Goal: Information Seeking & Learning: Learn about a topic

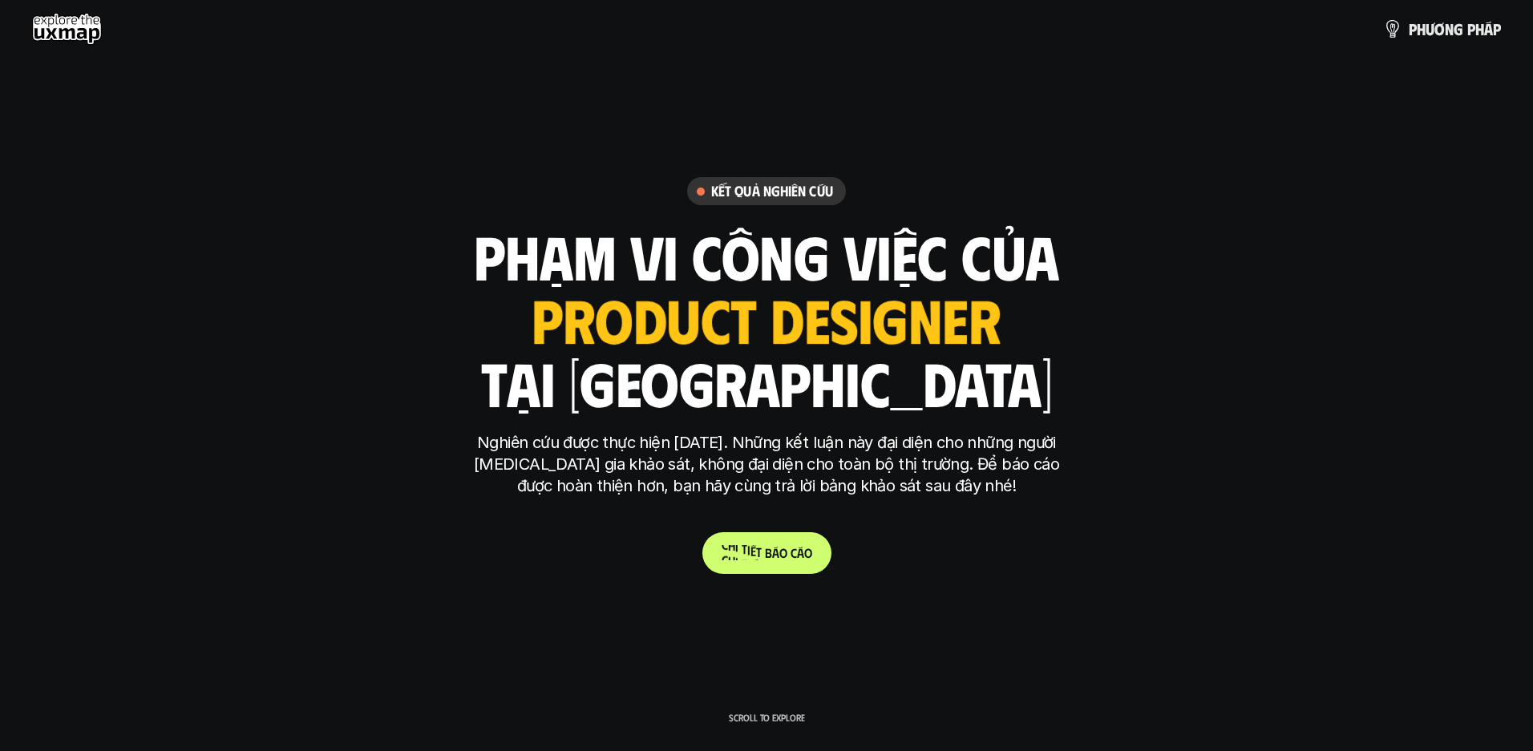
click at [794, 556] on p "C h i t i ế t b á o c á o" at bounding box center [767, 552] width 91 height 15
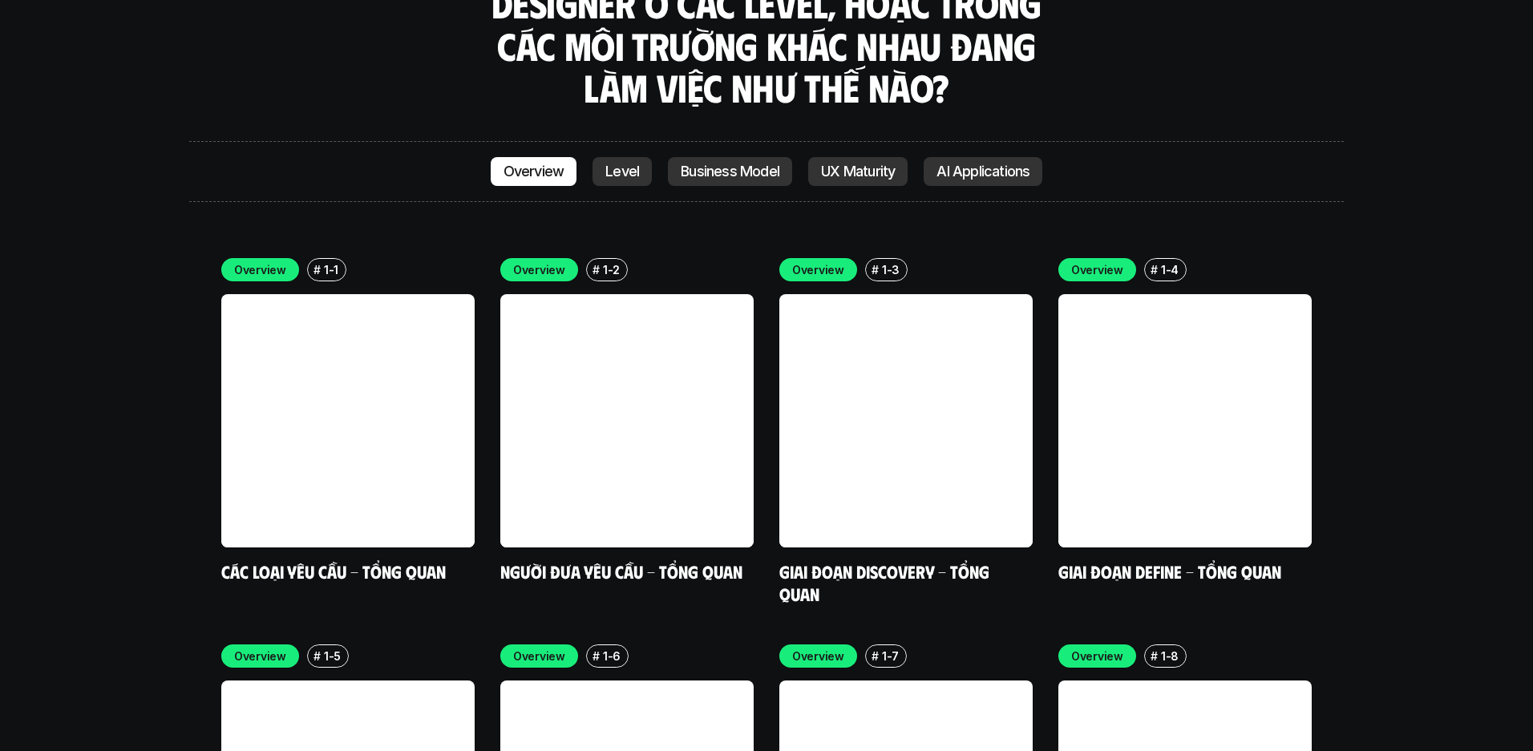
scroll to position [4622, 0]
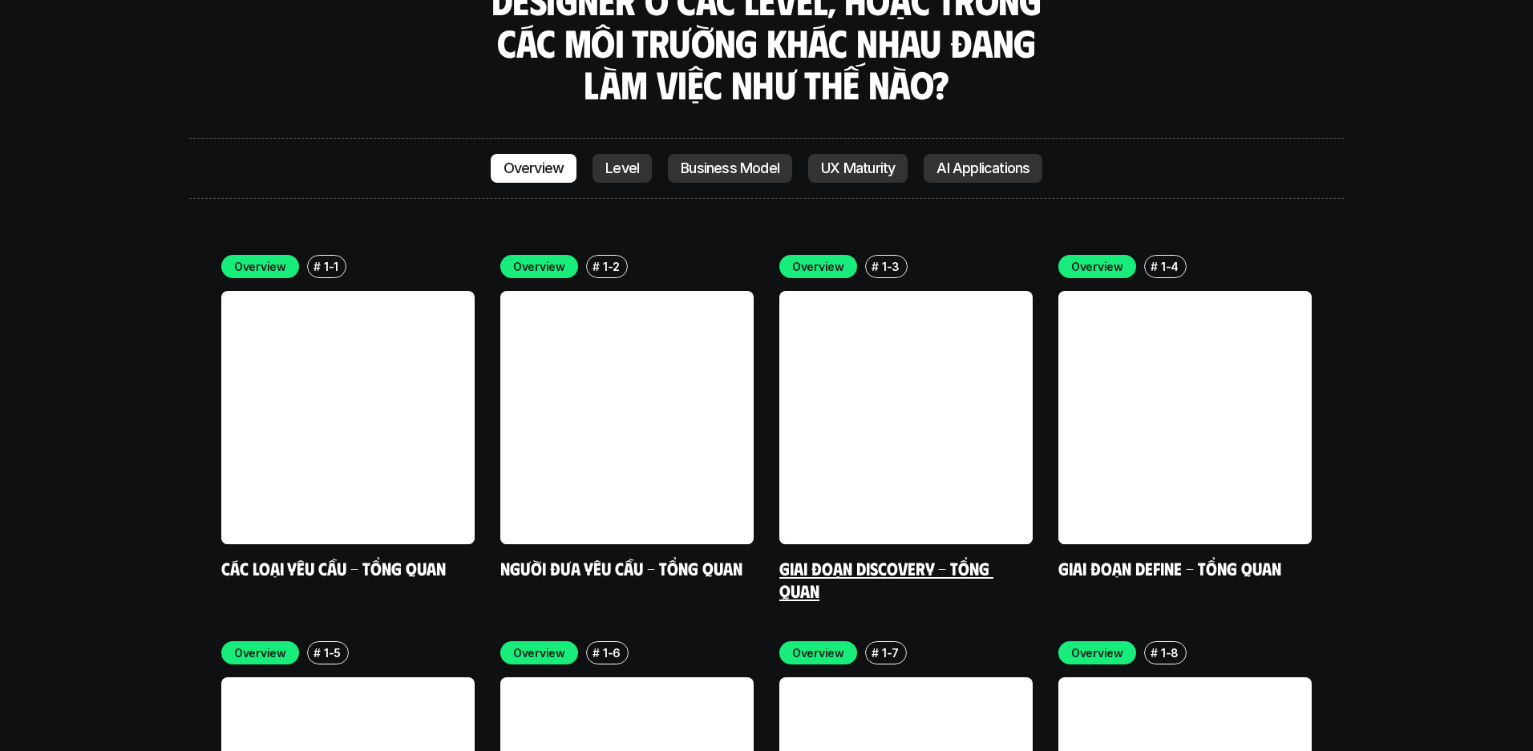
click at [933, 334] on link at bounding box center [905, 417] width 253 height 253
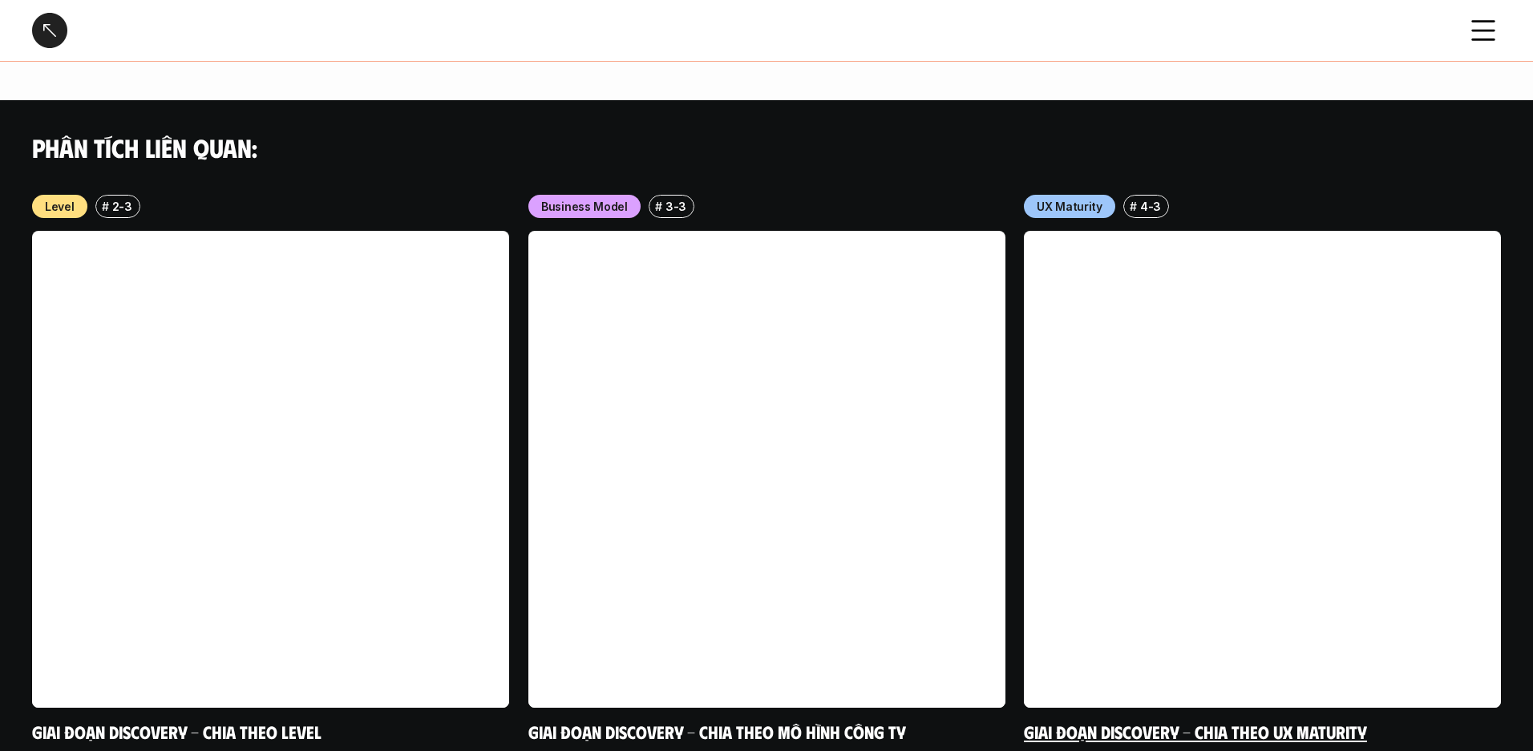
scroll to position [1818, 0]
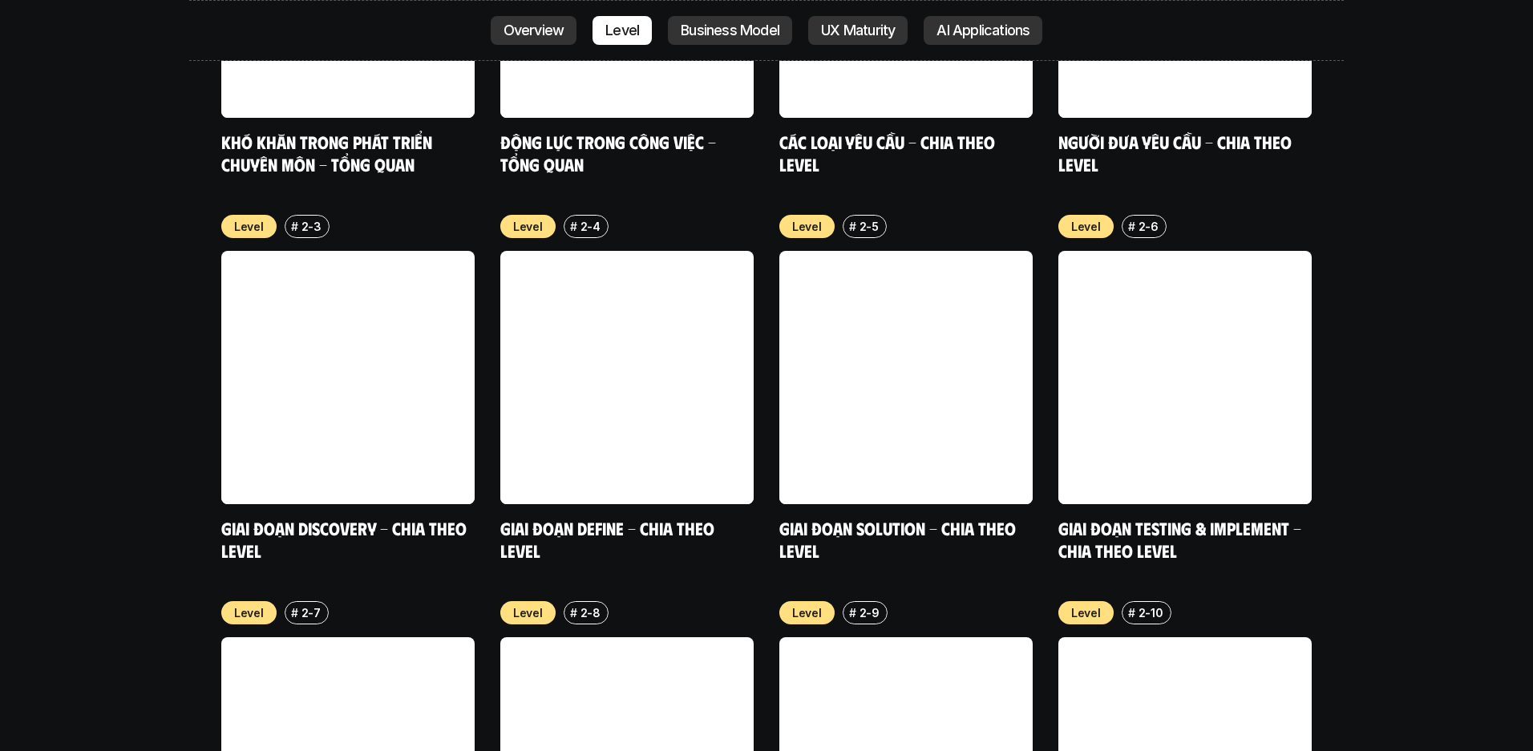
scroll to position [5710, 0]
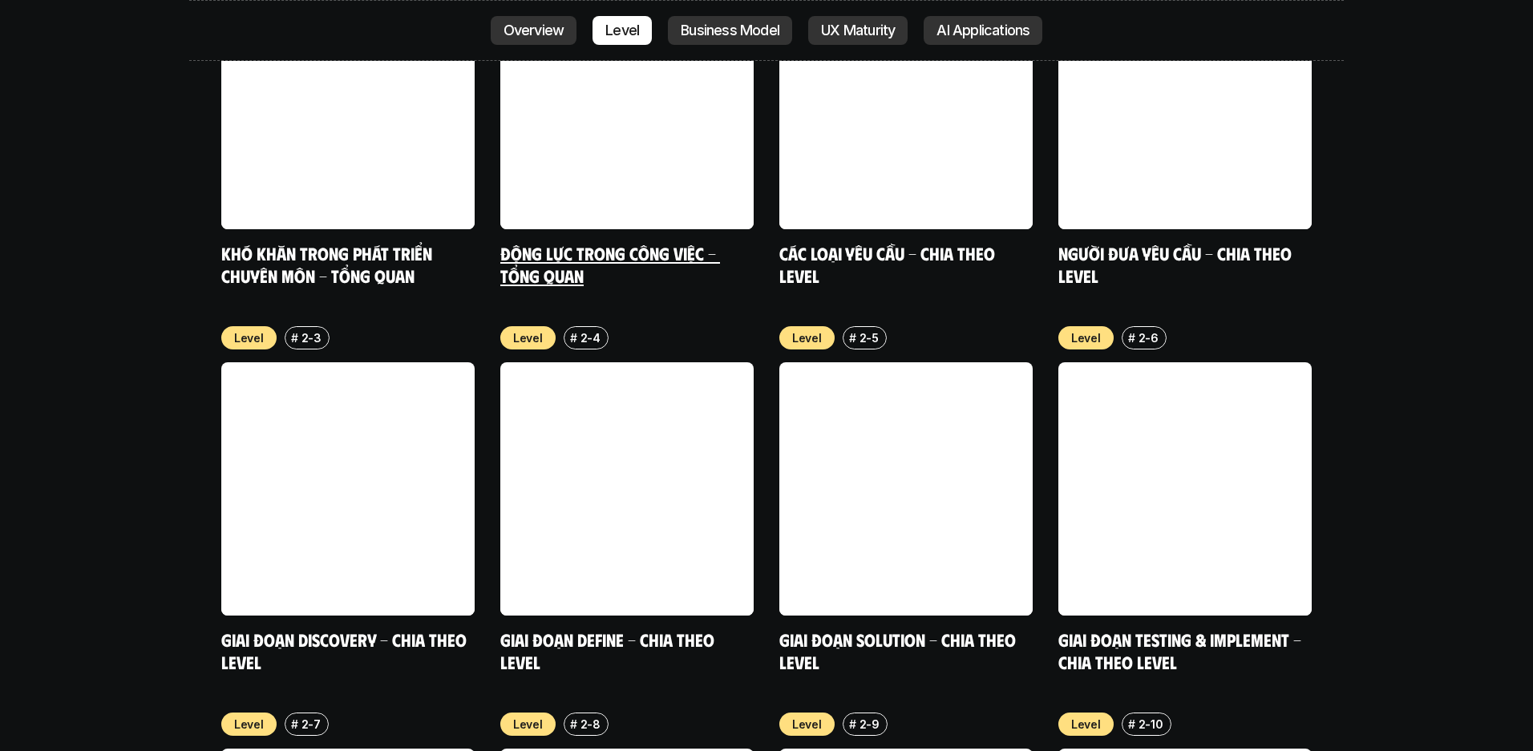
click at [591, 116] on link at bounding box center [626, 102] width 253 height 253
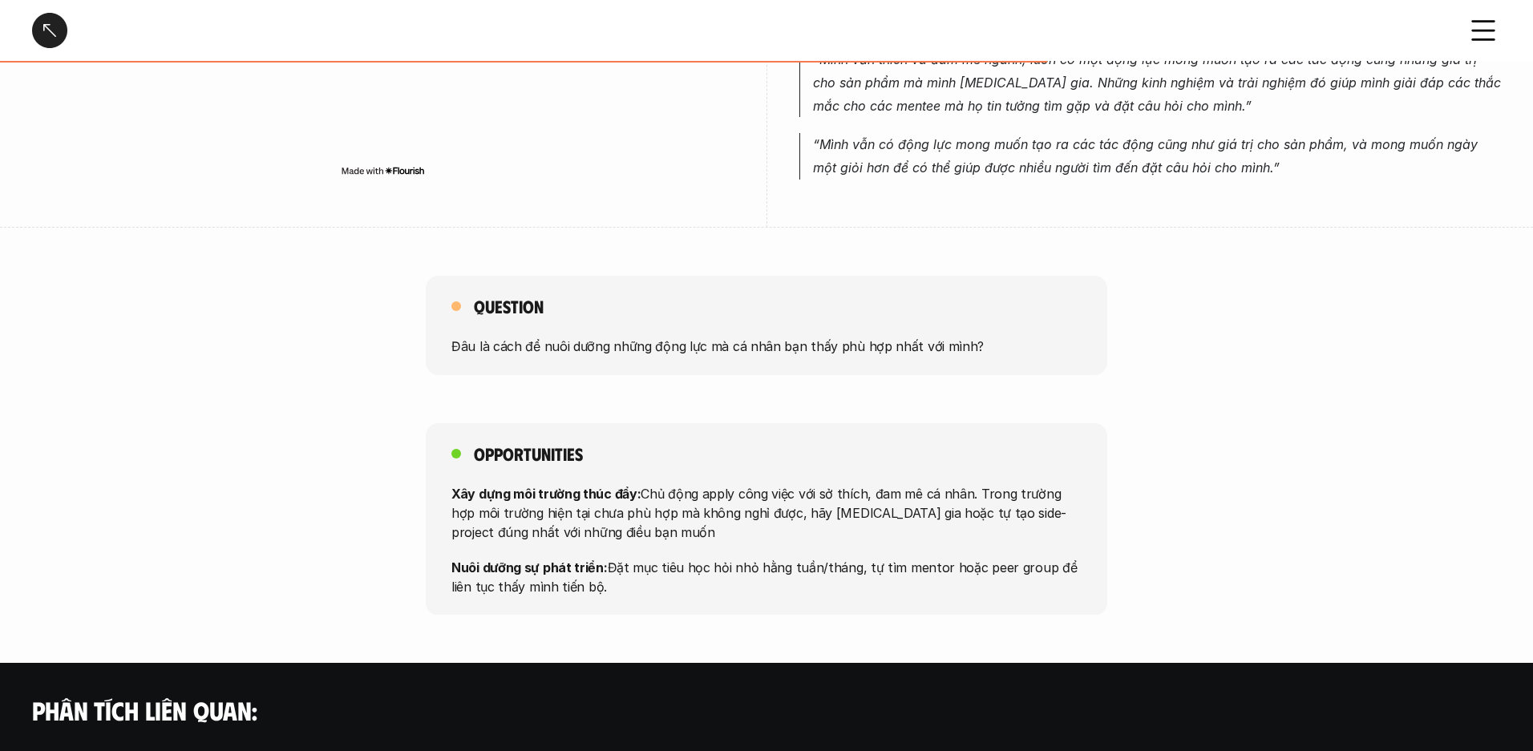
scroll to position [1010, 0]
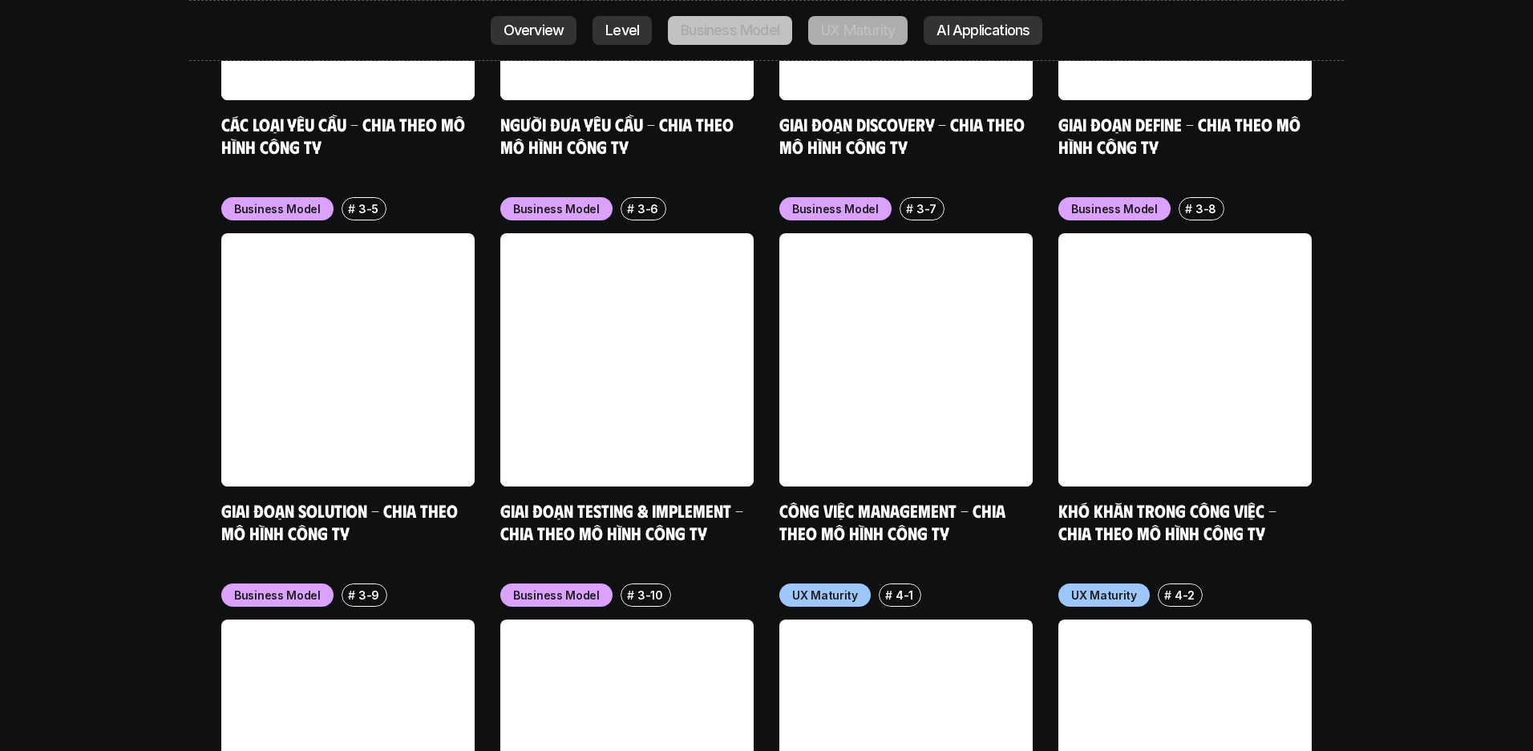
scroll to position [7176, 0]
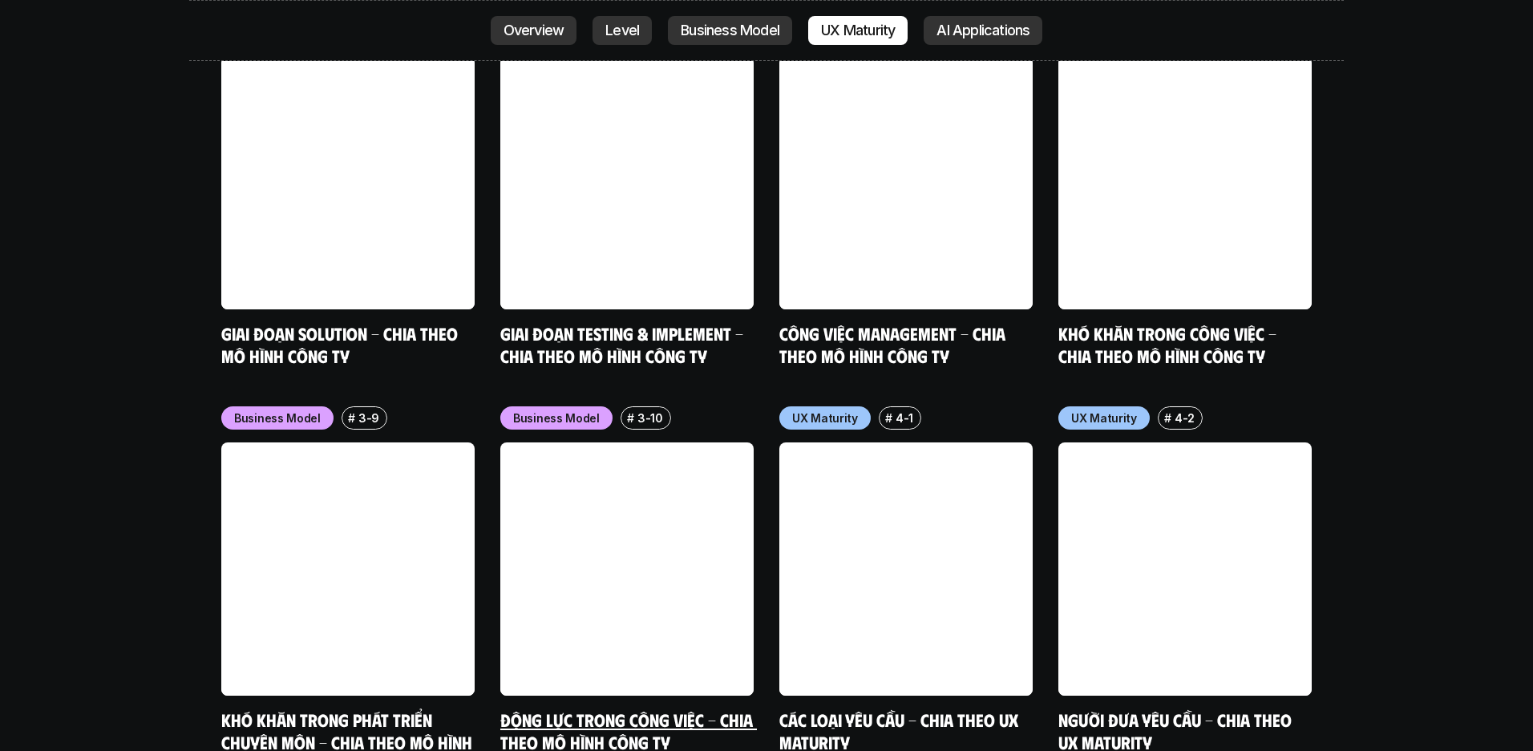
click at [534, 410] on p "Business Model" at bounding box center [556, 418] width 87 height 17
click at [654, 410] on p "3-10" at bounding box center [650, 418] width 26 height 17
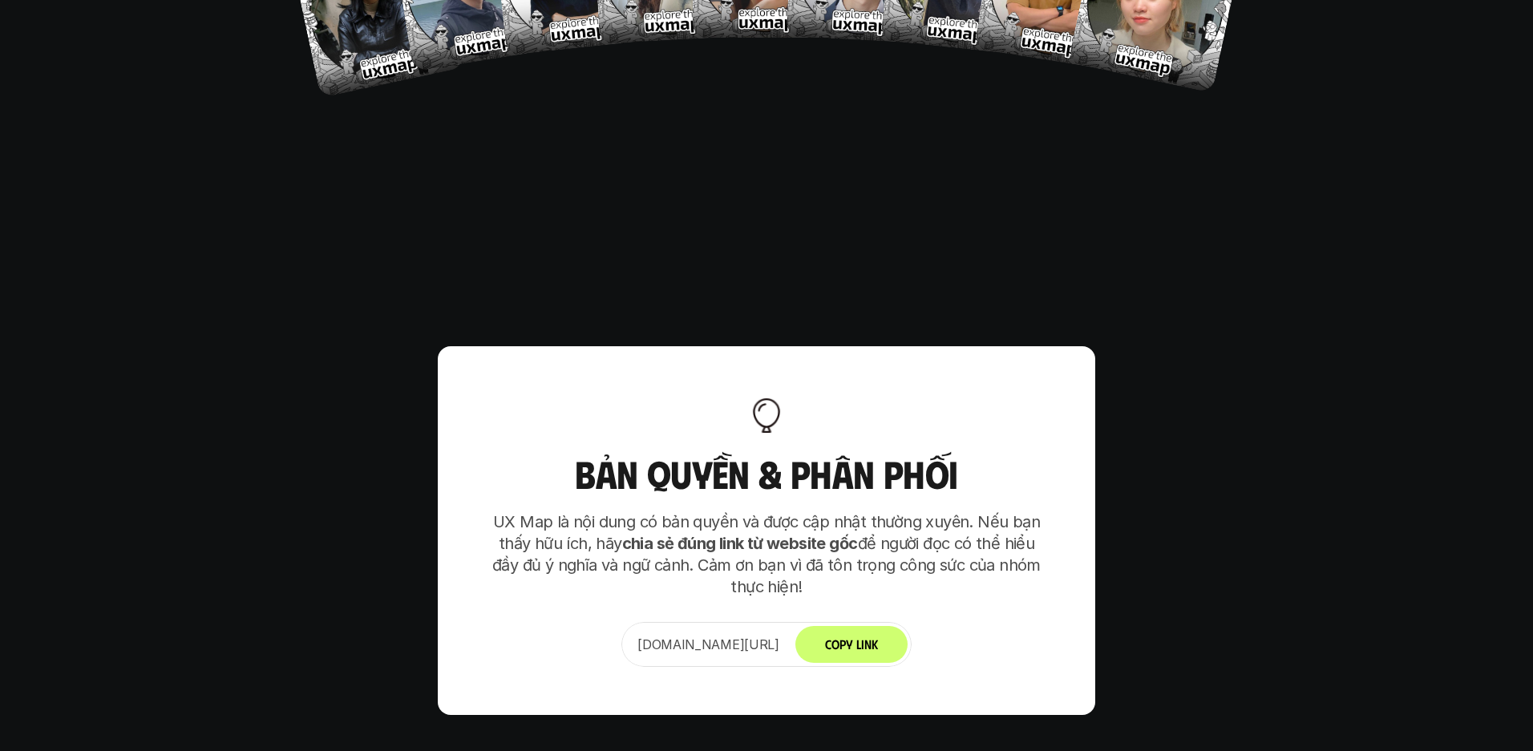
scroll to position [9936, 0]
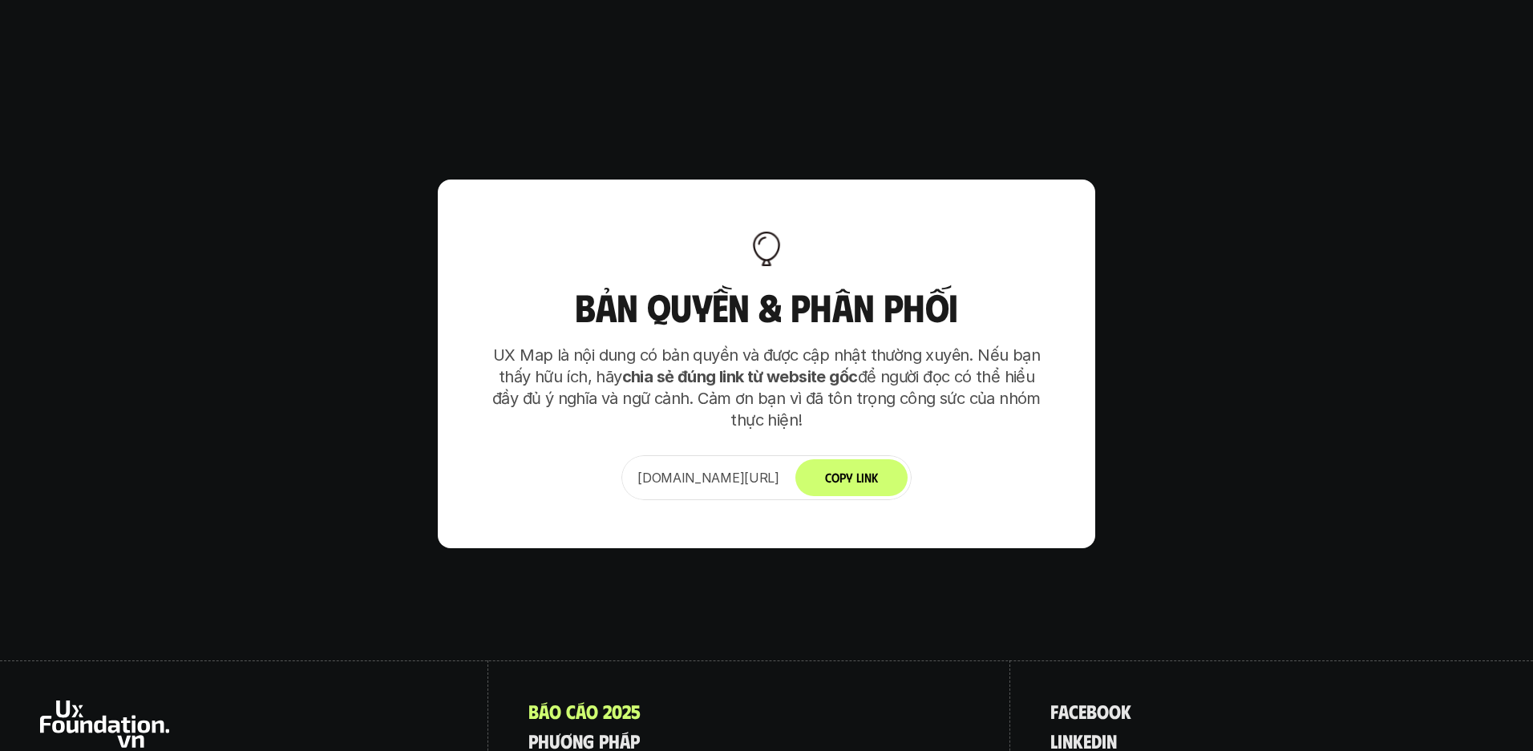
click at [884, 459] on button "Copy Link" at bounding box center [851, 477] width 112 height 37
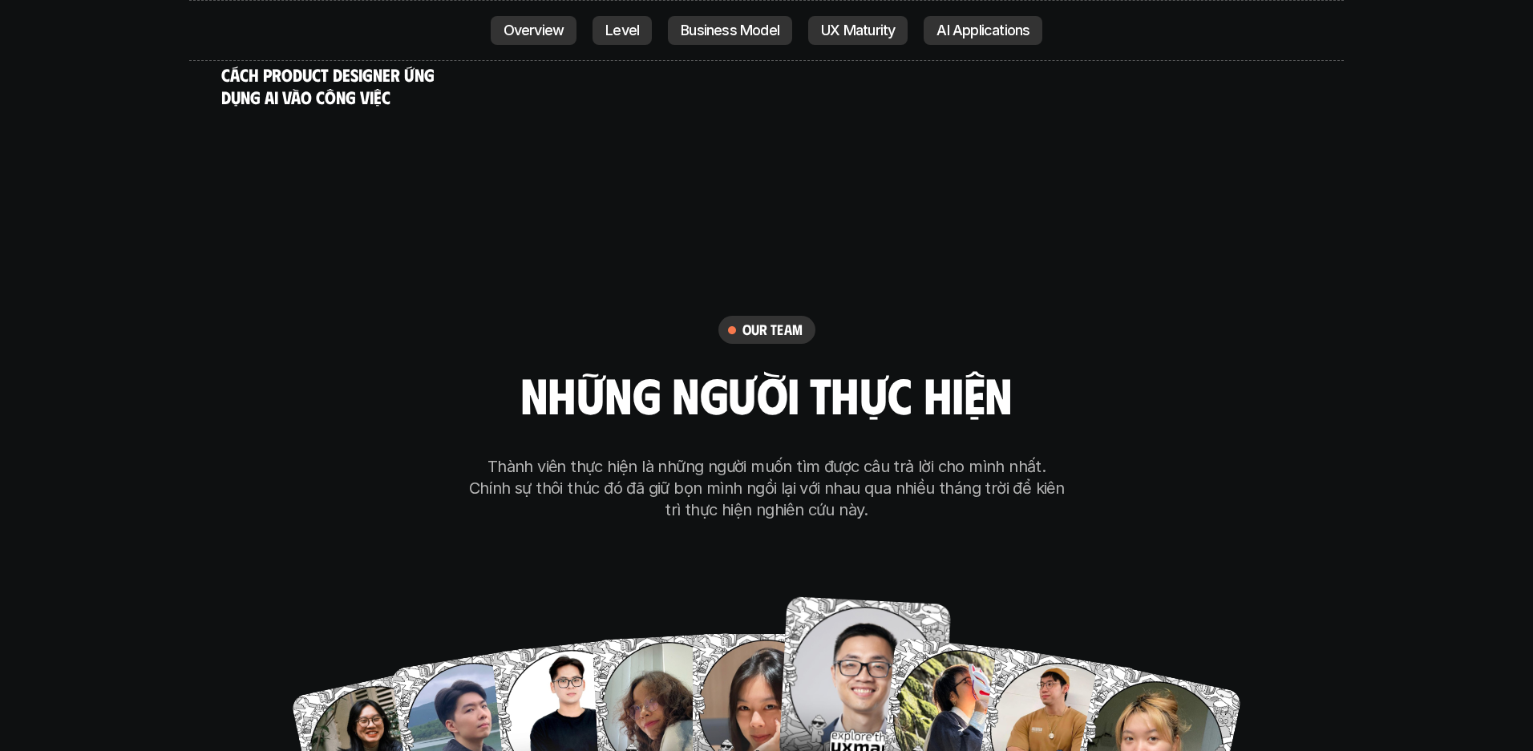
scroll to position [9028, 0]
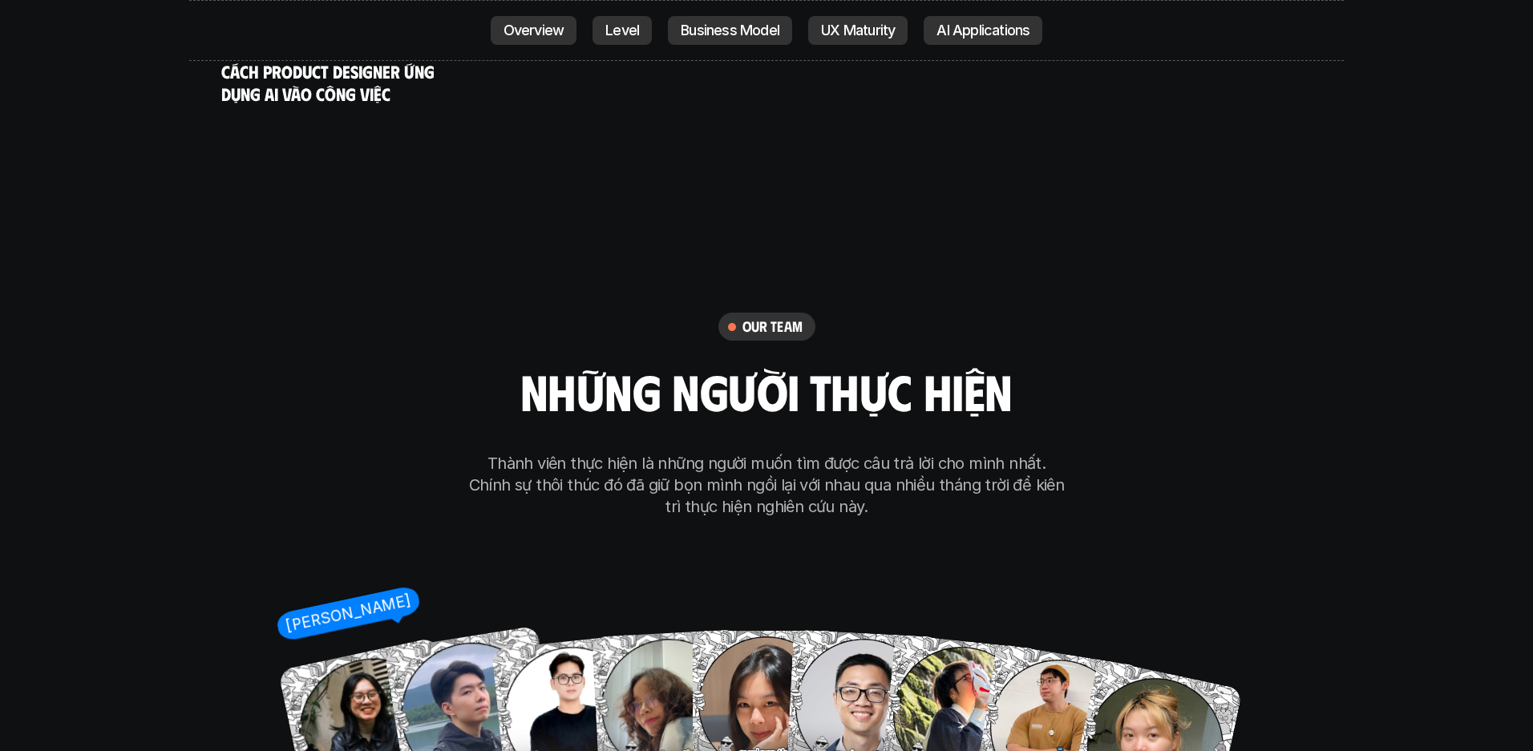
click at [350, 606] on img at bounding box center [374, 733] width 192 height 192
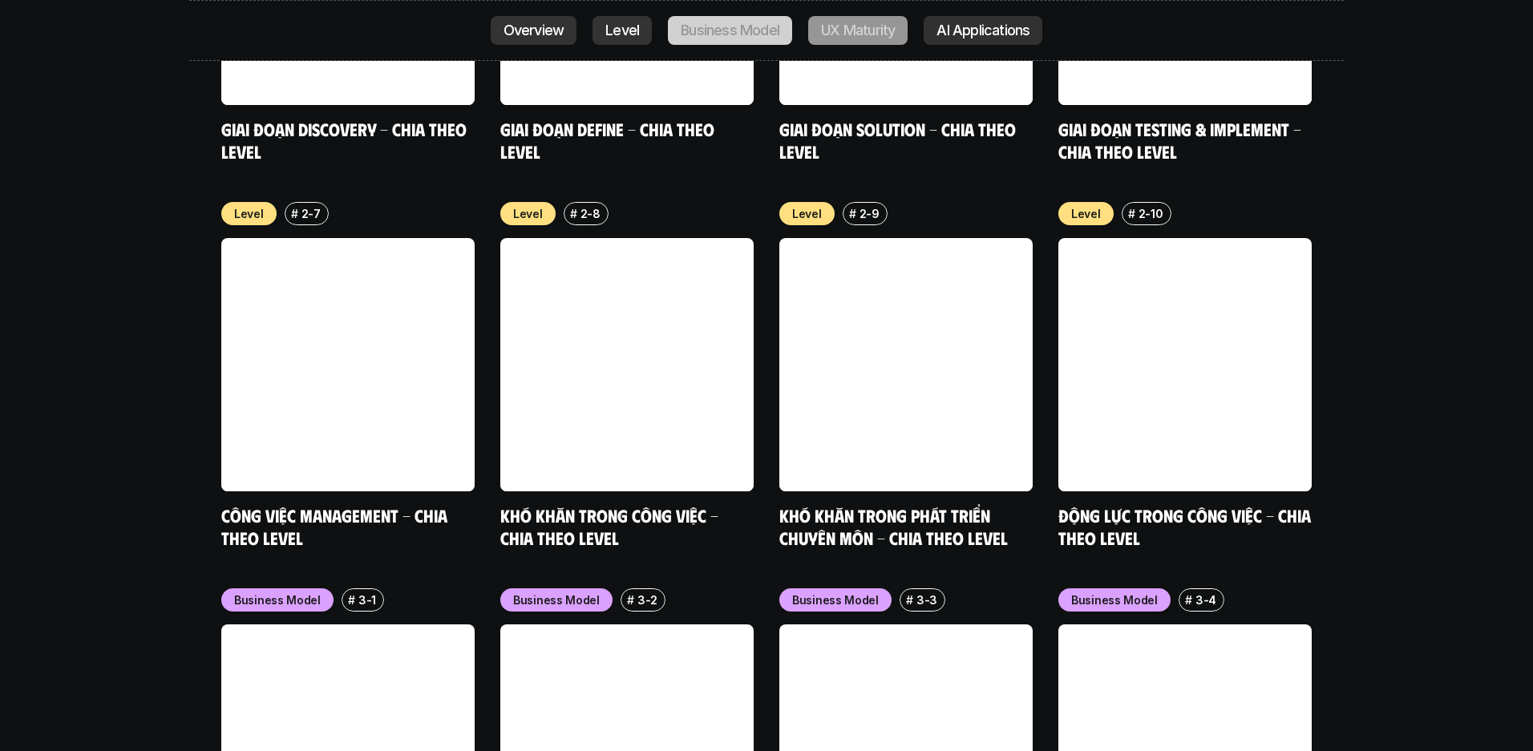
scroll to position [5612, 0]
